Goal: Task Accomplishment & Management: Manage account settings

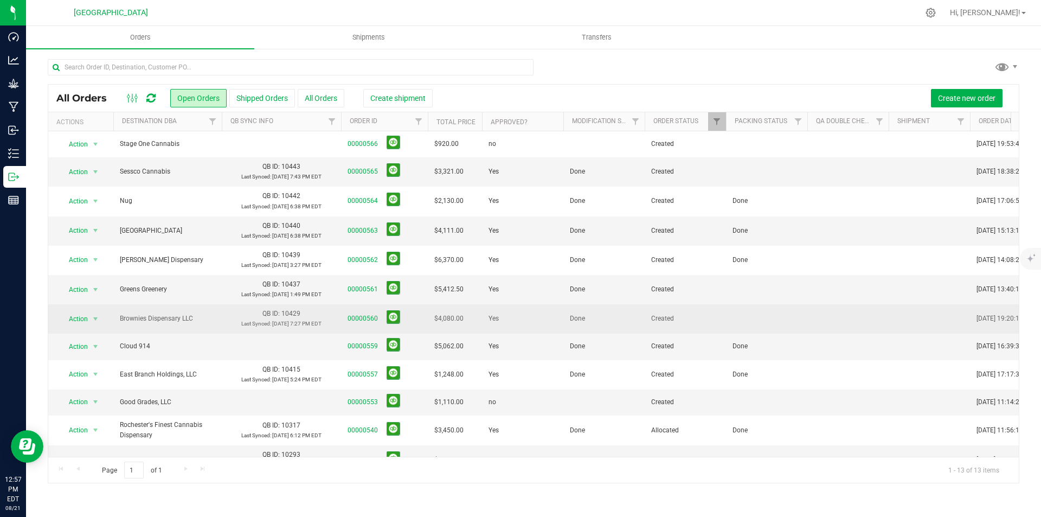
click at [753, 328] on td at bounding box center [766, 318] width 81 height 29
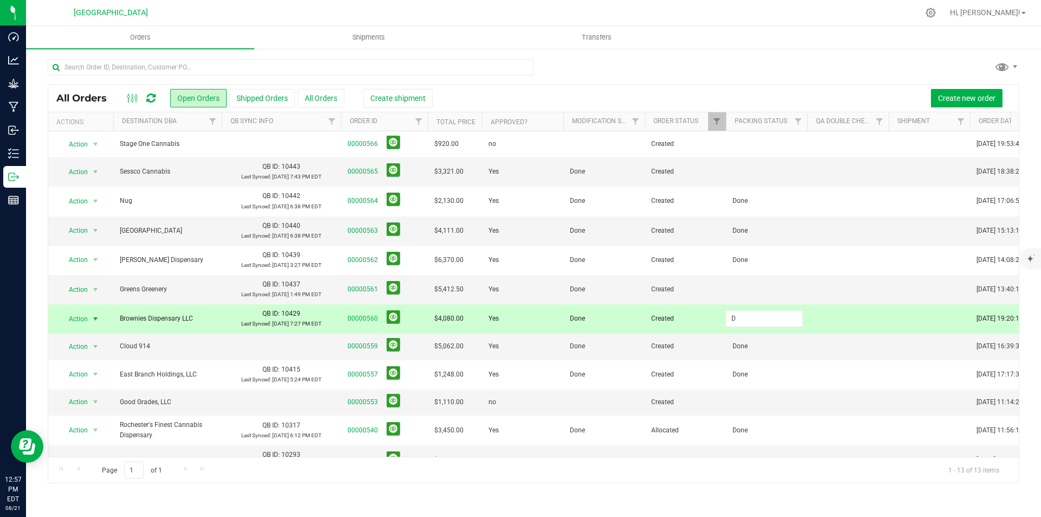
type input "Done"
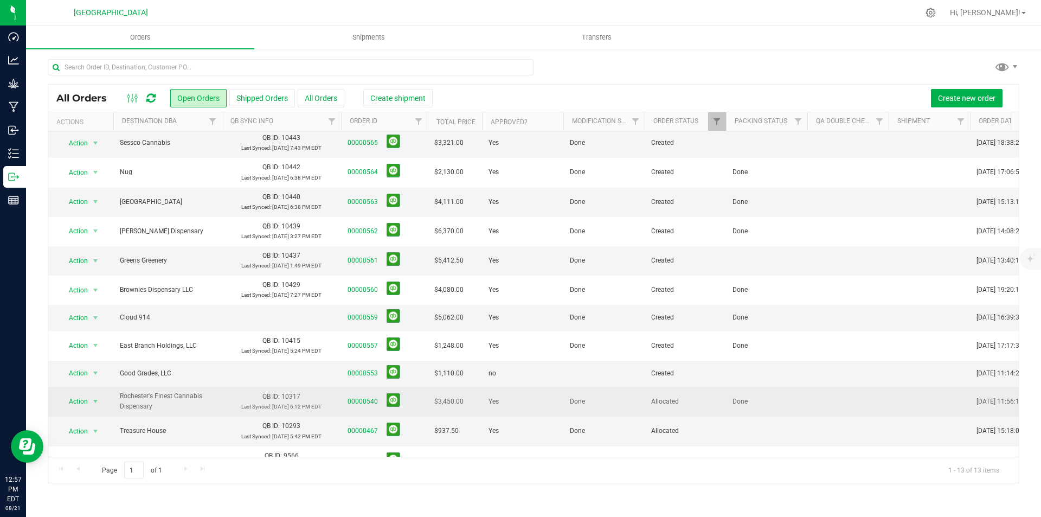
scroll to position [55, 0]
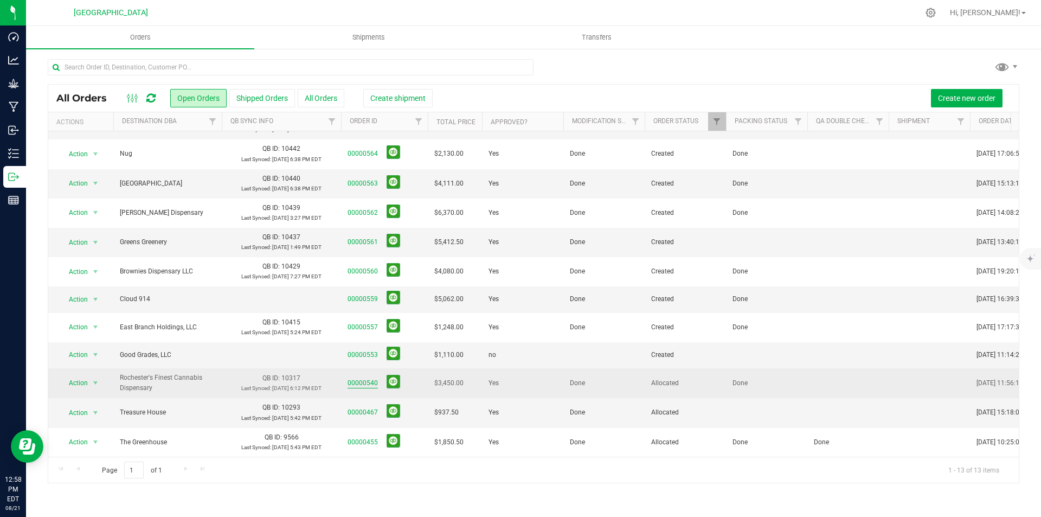
click at [365, 378] on link "00000540" at bounding box center [362, 383] width 30 height 10
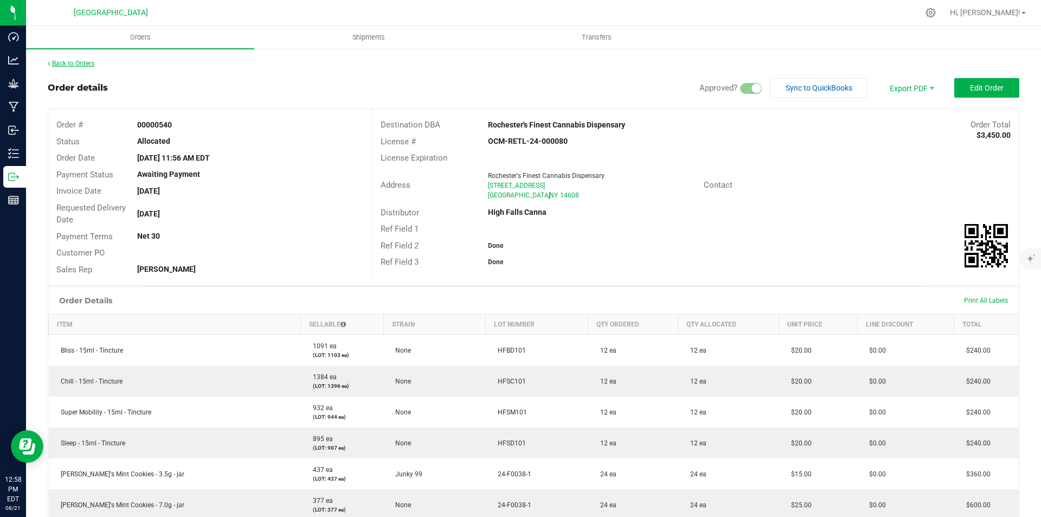
click at [80, 63] on link "Back to Orders" at bounding box center [71, 64] width 47 height 8
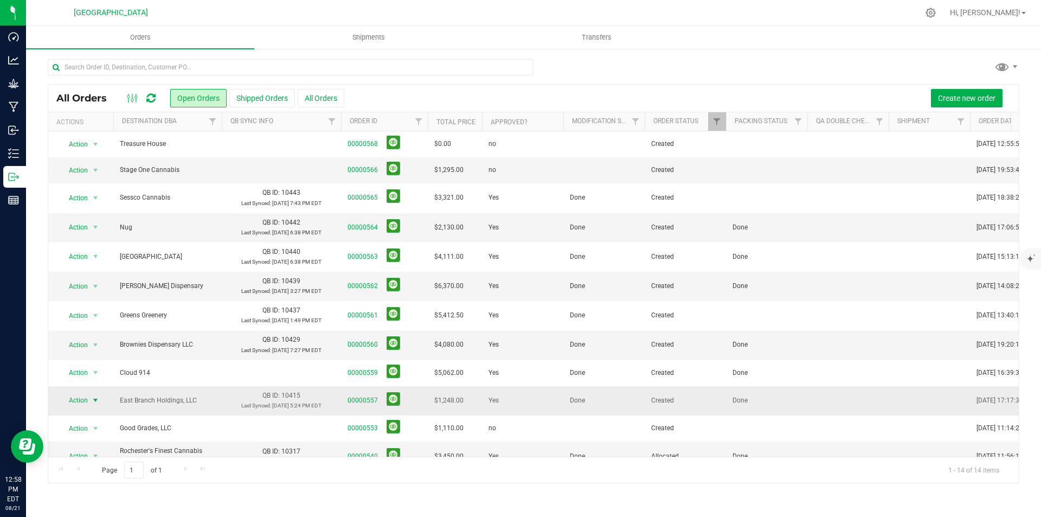
scroll to position [81, 0]
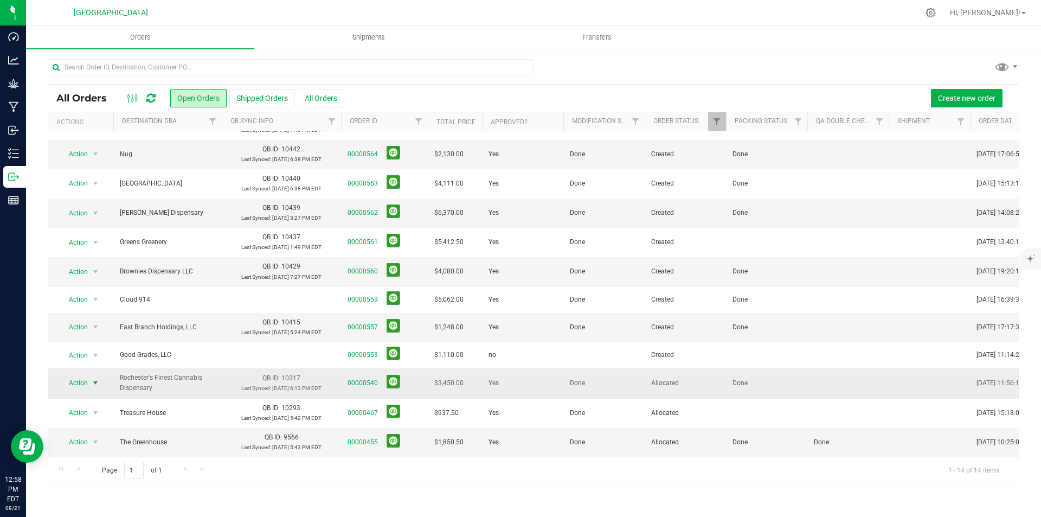
click at [79, 375] on span "Action" at bounding box center [73, 382] width 29 height 15
click at [94, 214] on li "Cancel order" at bounding box center [100, 214] width 81 height 16
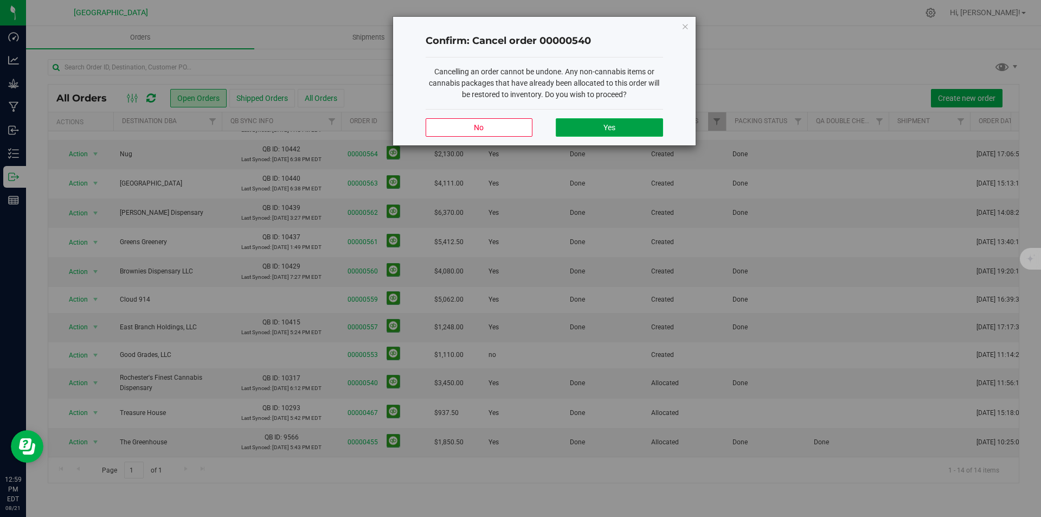
click at [633, 124] on button "Yes" at bounding box center [609, 127] width 107 height 18
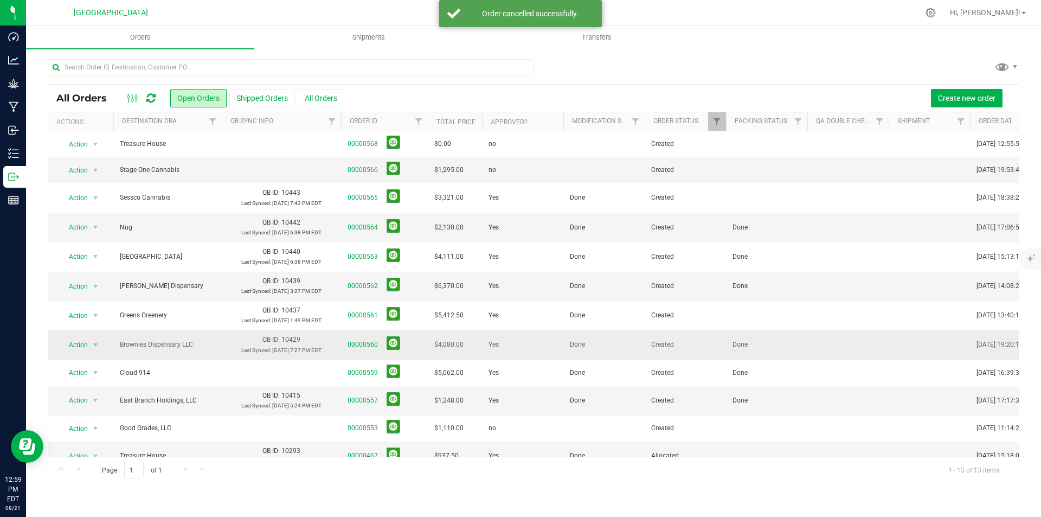
scroll to position [51, 0]
